Goal: Communication & Community: Answer question/provide support

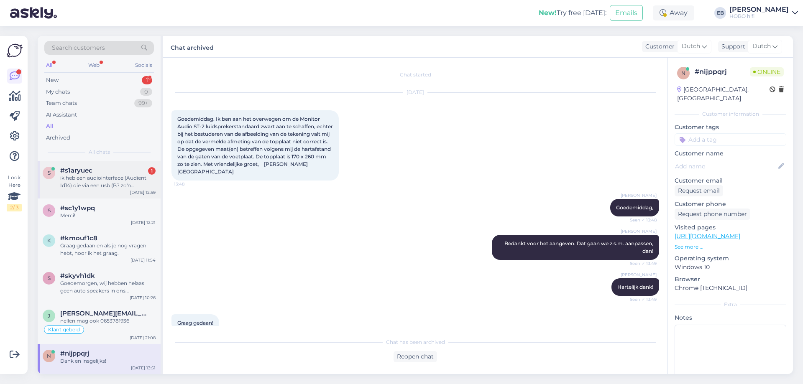
click at [107, 184] on div "ik heb een audiointerface (Audient Id14) die via een usb (B? zo'n vierkante) ve…" at bounding box center [107, 181] width 95 height 15
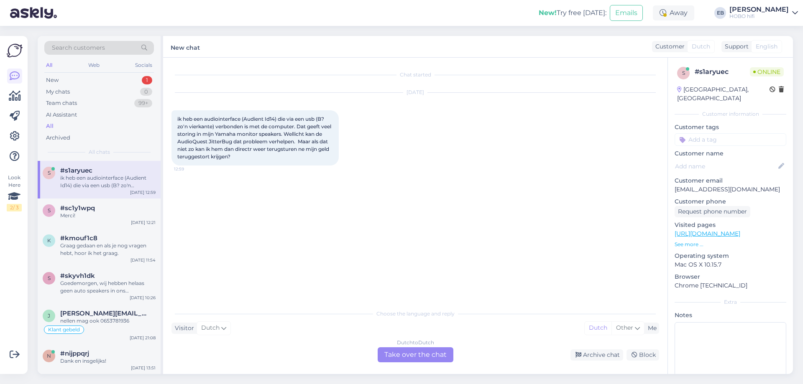
click at [417, 360] on div "Dutch to Dutch Take over the chat" at bounding box center [416, 354] width 76 height 15
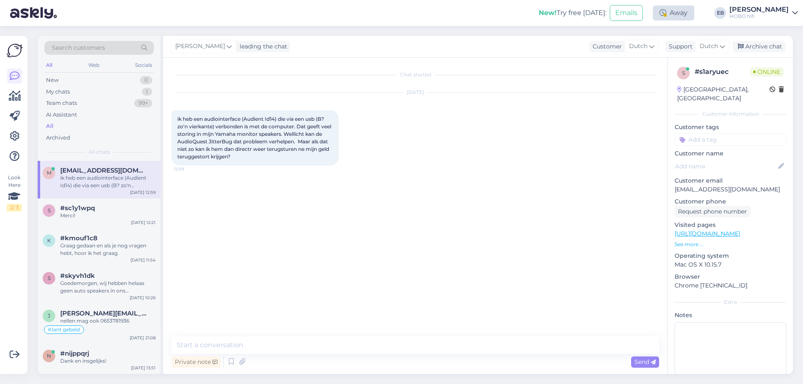
click at [689, 7] on div "Away" at bounding box center [673, 12] width 41 height 15
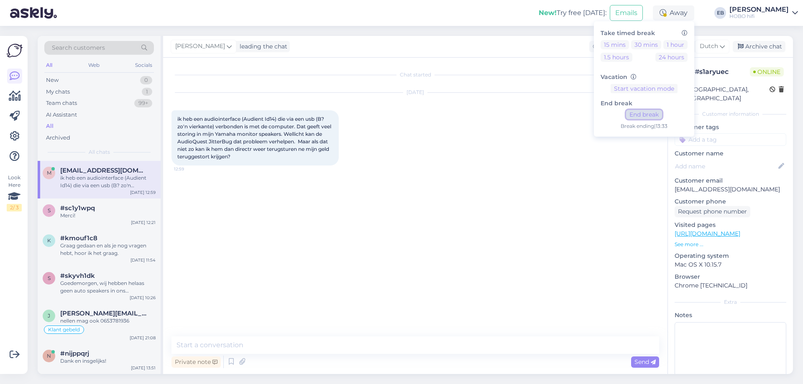
click at [662, 115] on button "End break" at bounding box center [644, 114] width 36 height 9
click at [240, 347] on textarea at bounding box center [415, 346] width 488 height 18
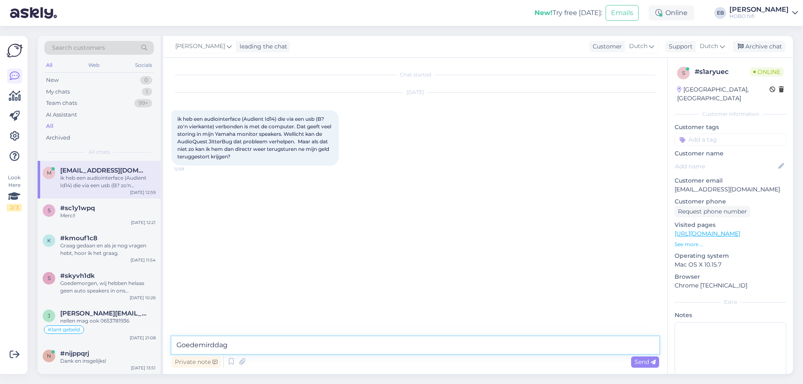
type textarea "Goedemirddag,"
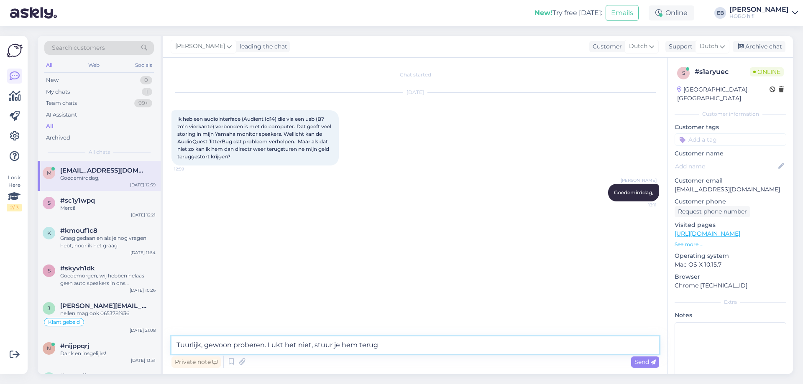
type textarea "Tuurlijk, gewoon proberen. Lukt het niet, stuur je hem terug."
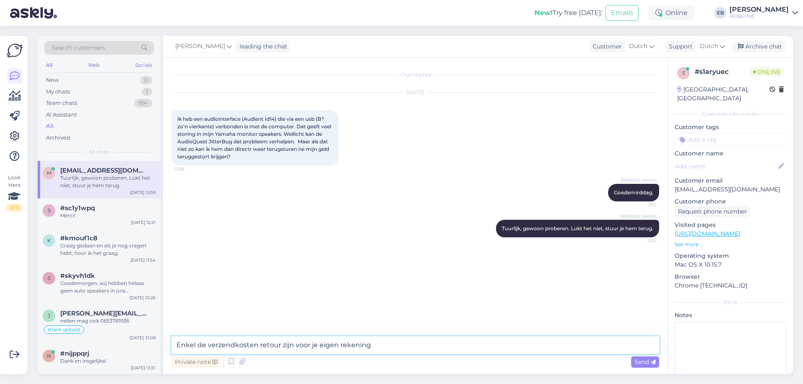
type textarea "Enkel de verzendkosten retour zijn voor je eigen rekening."
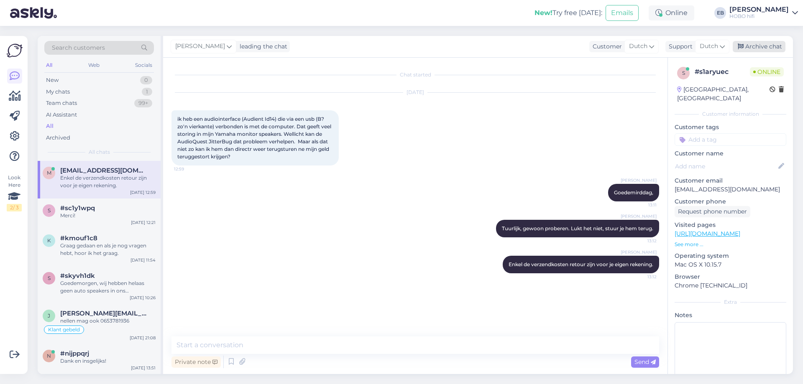
click at [775, 44] on div "Archive chat" at bounding box center [759, 46] width 53 height 11
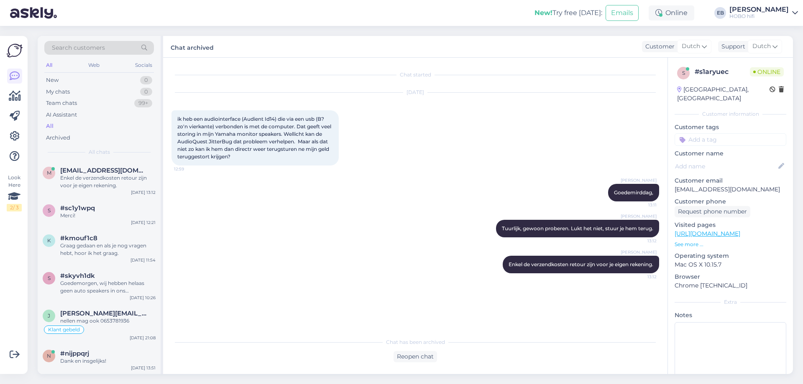
click at [337, 197] on div "[PERSON_NAME], 13:11" at bounding box center [415, 193] width 488 height 36
click at [413, 360] on div "Reopen chat" at bounding box center [414, 356] width 43 height 11
click at [407, 354] on div "Dutch to Dutch Take over the chat" at bounding box center [416, 354] width 76 height 15
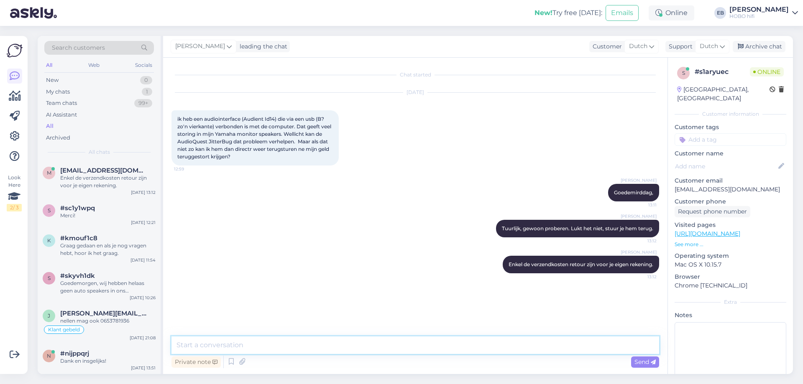
click at [387, 343] on textarea at bounding box center [415, 346] width 488 height 18
type textarea "Laat het ons gerust weten als we nog iets voor je kunnen betekenen."
click at [642, 356] on div "Private note Send" at bounding box center [415, 362] width 488 height 16
click at [642, 358] on span "Send" at bounding box center [644, 362] width 21 height 8
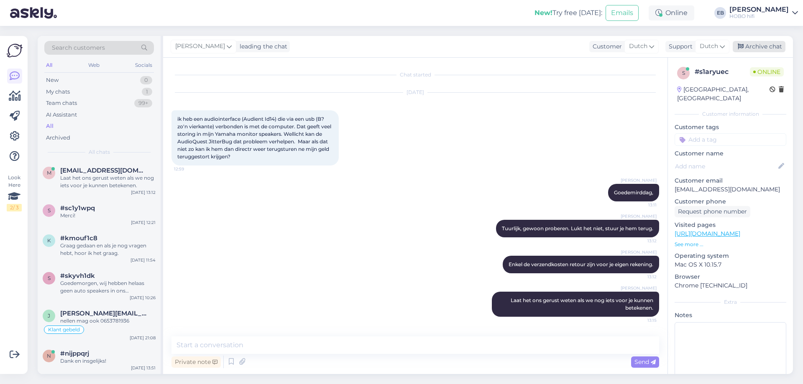
click at [767, 49] on div "Archive chat" at bounding box center [759, 46] width 53 height 11
click at [611, 148] on div "[DATE] ik heb een audiointerface (Audient Id14) die via een usb (B? zo'n vierka…" at bounding box center [415, 129] width 488 height 91
click at [452, 100] on div "[DATE] ik heb een audiointerface (Audient Id14) die via een usb (B? zo'n vierka…" at bounding box center [415, 129] width 488 height 91
